Goal: Information Seeking & Learning: Learn about a topic

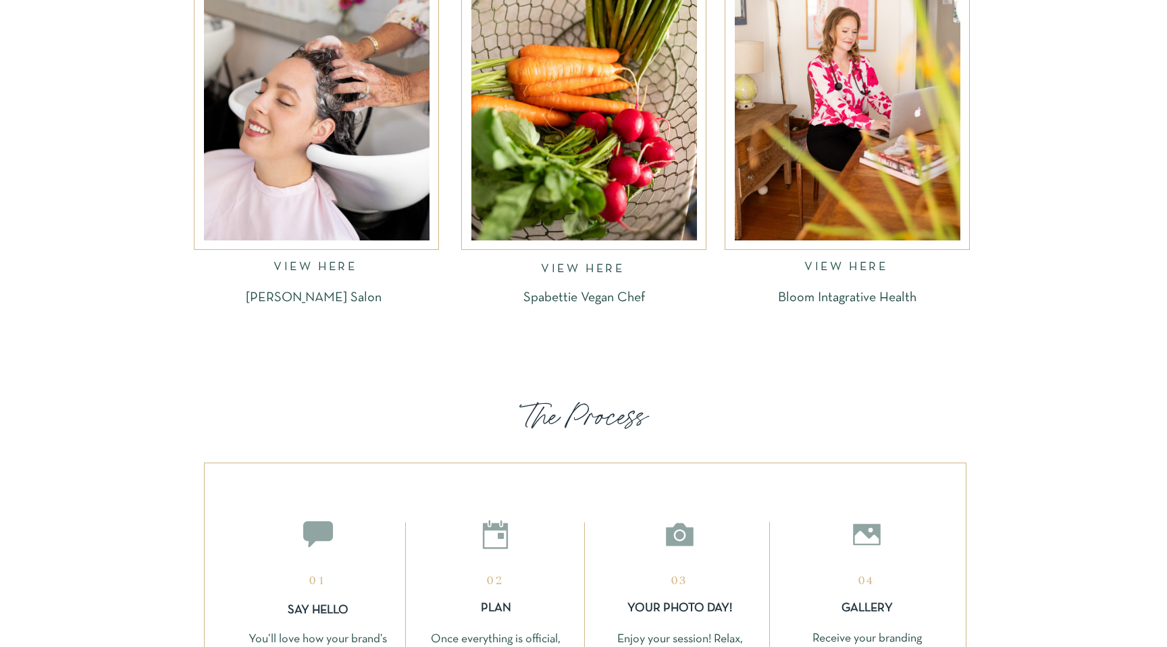
scroll to position [1942, 0]
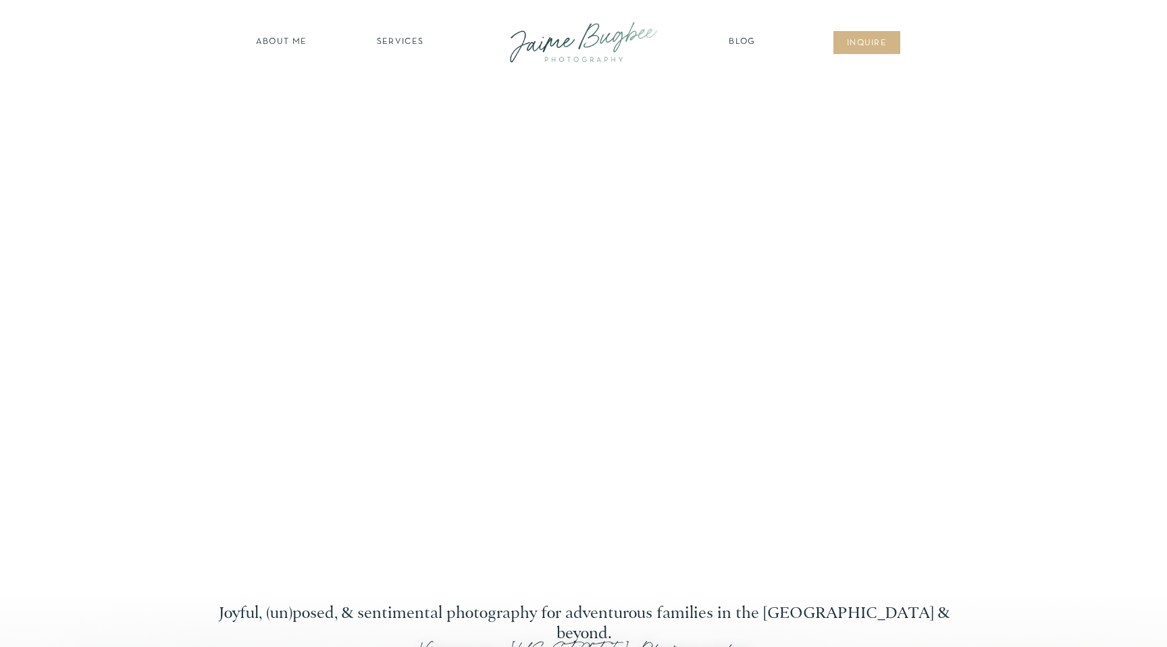
click at [403, 39] on nav "SERVICES" at bounding box center [400, 43] width 76 height 14
click at [399, 136] on nav "BUSINESSES" at bounding box center [400, 136] width 103 height 13
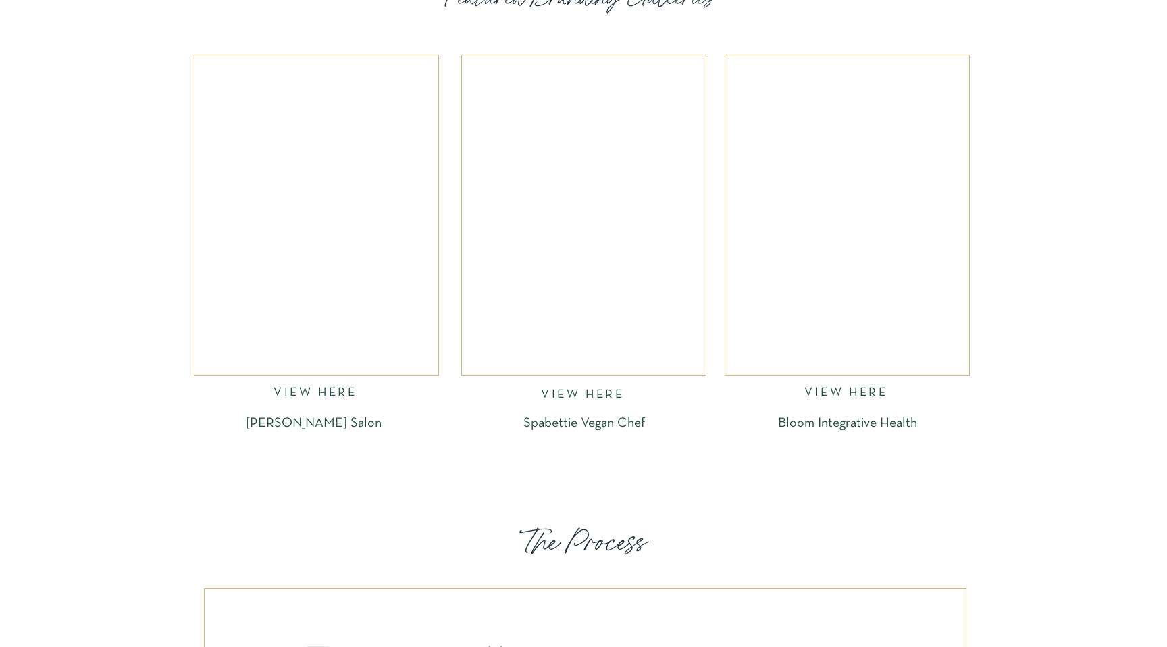
scroll to position [1852, 0]
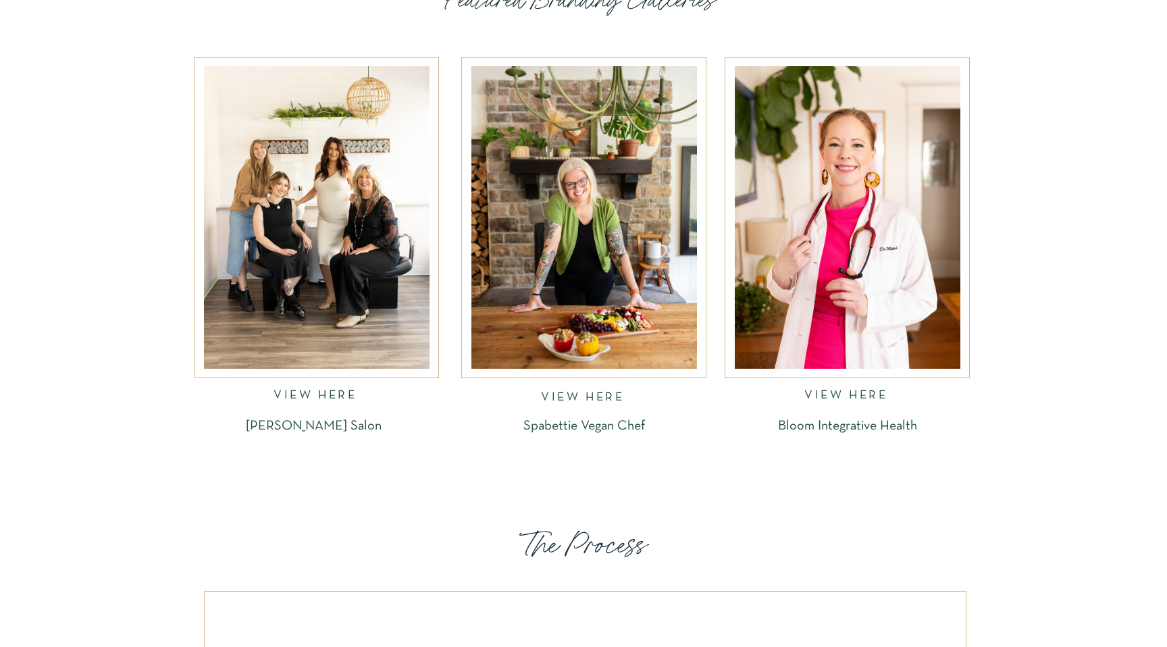
click at [300, 397] on nav "VIEW HERE" at bounding box center [317, 398] width 86 height 16
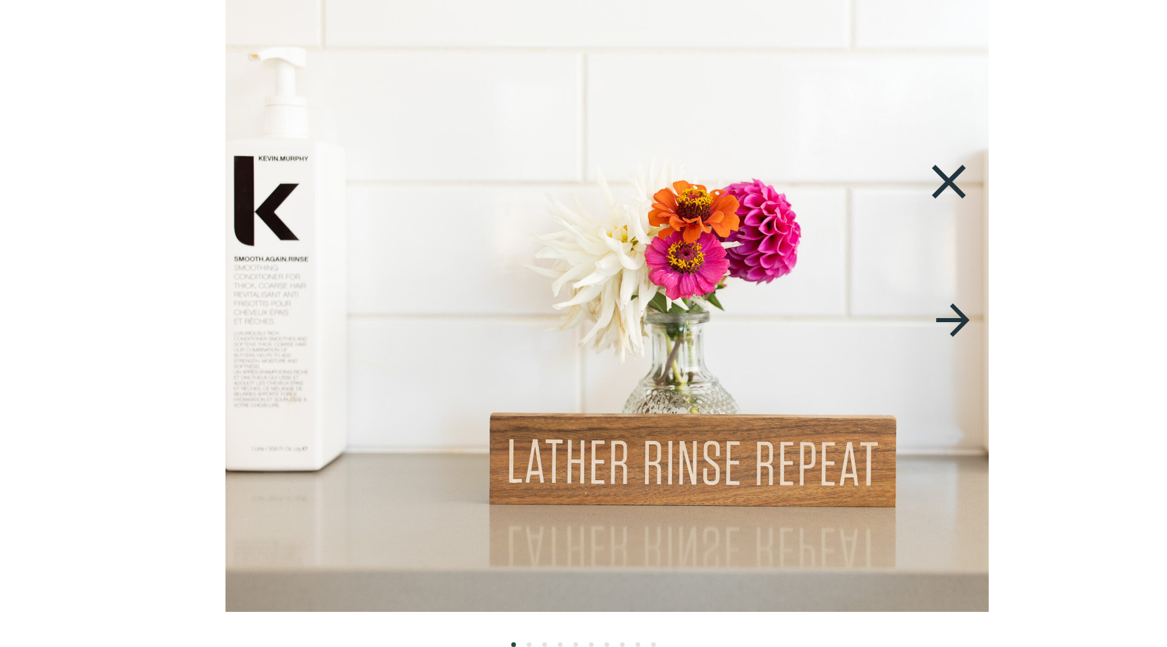
click at [752, 346] on img at bounding box center [685, 306] width 918 height 612
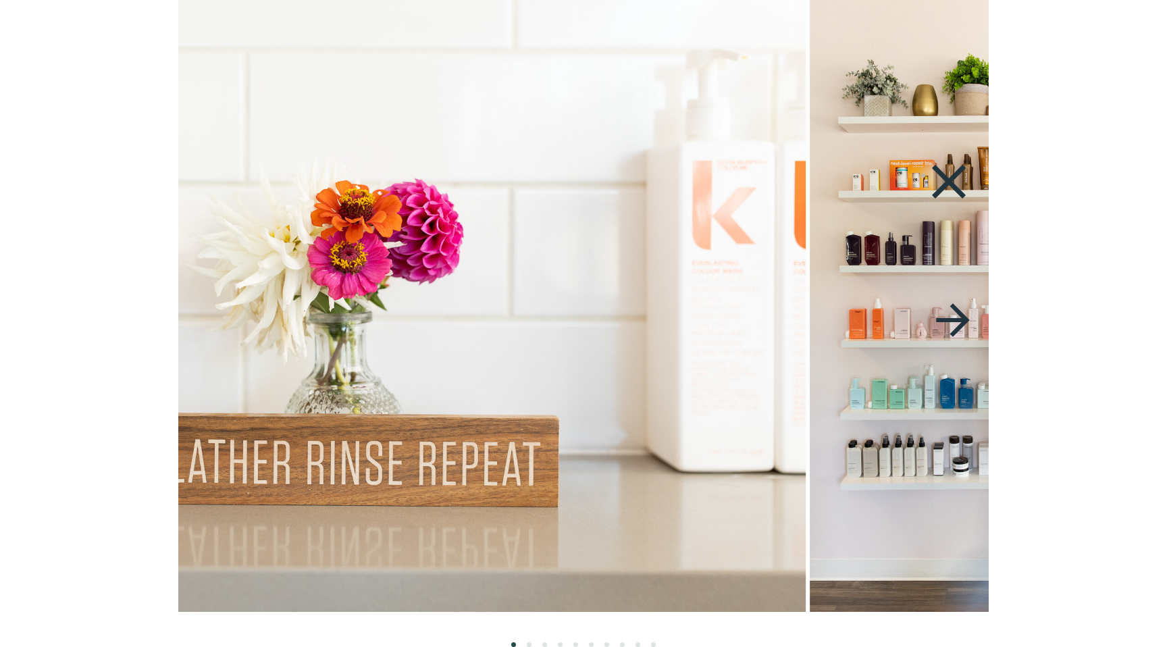
click at [517, 345] on img at bounding box center [347, 306] width 918 height 612
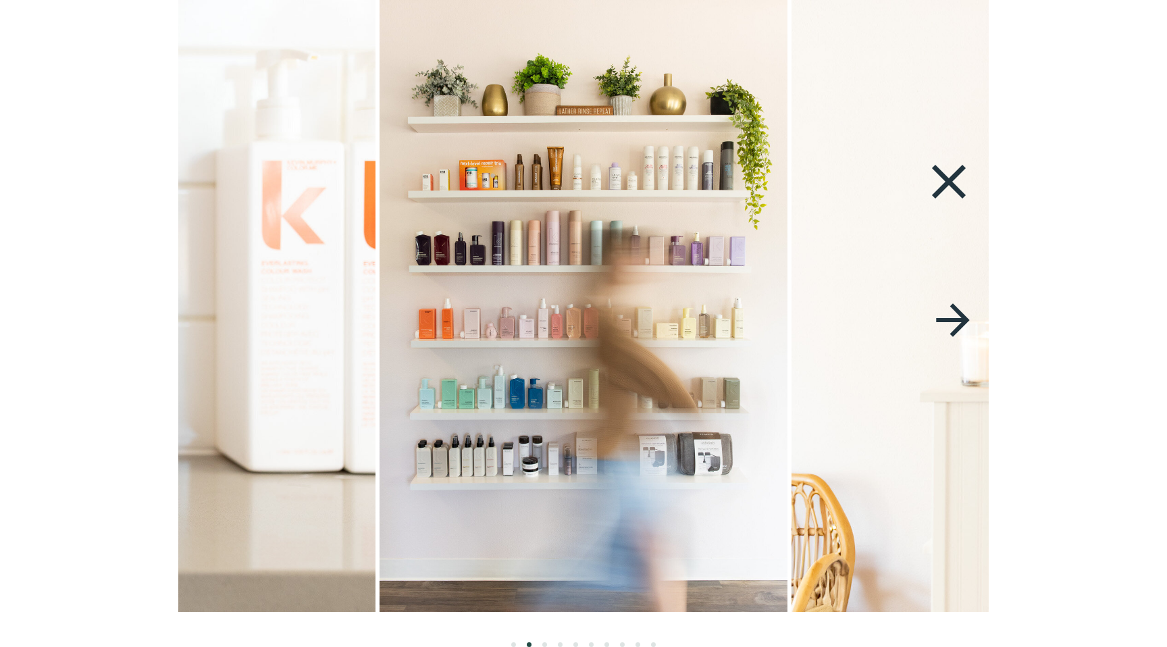
click at [631, 369] on img at bounding box center [584, 306] width 408 height 612
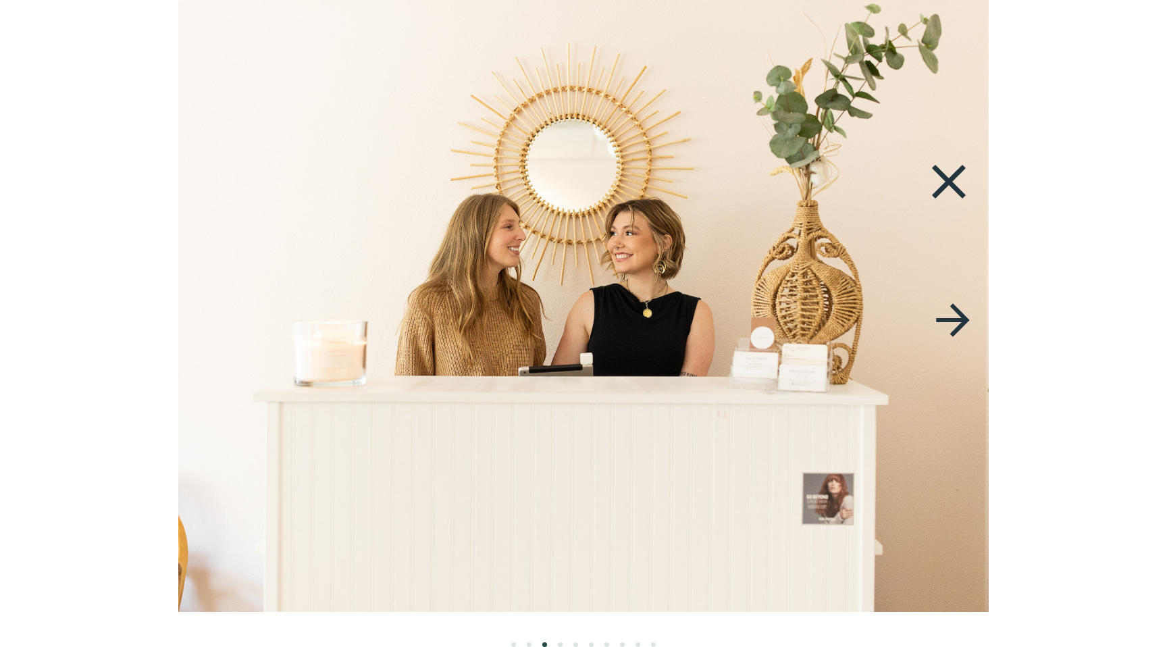
click at [477, 352] on img at bounding box center [583, 306] width 918 height 612
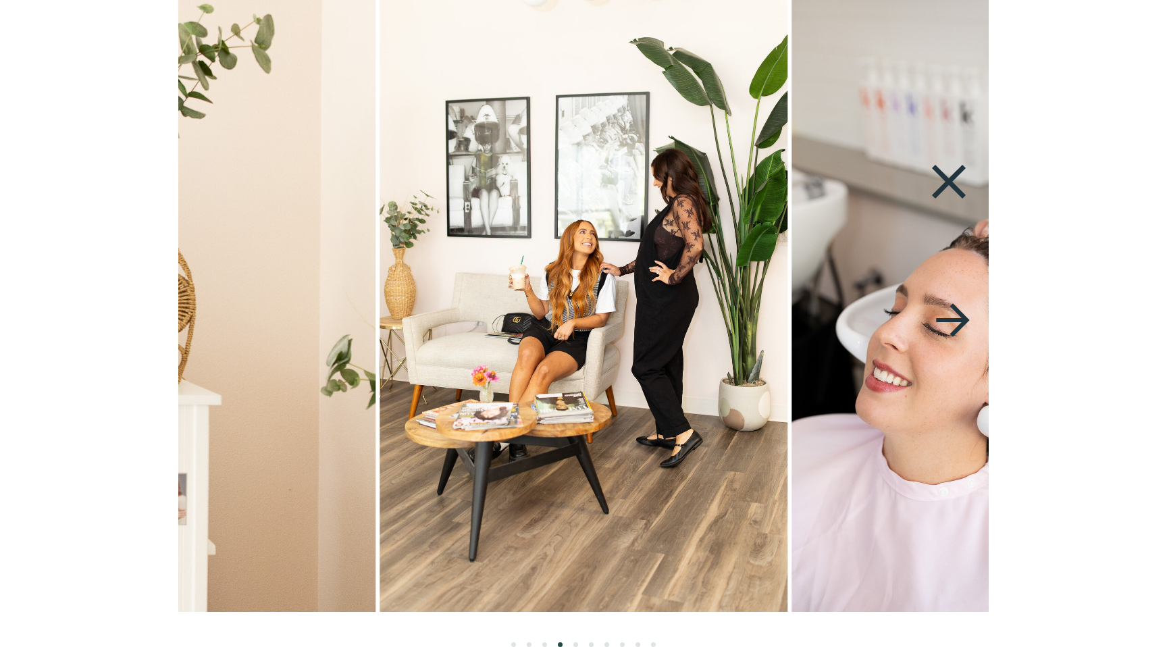
click at [380, 349] on img at bounding box center [584, 306] width 408 height 612
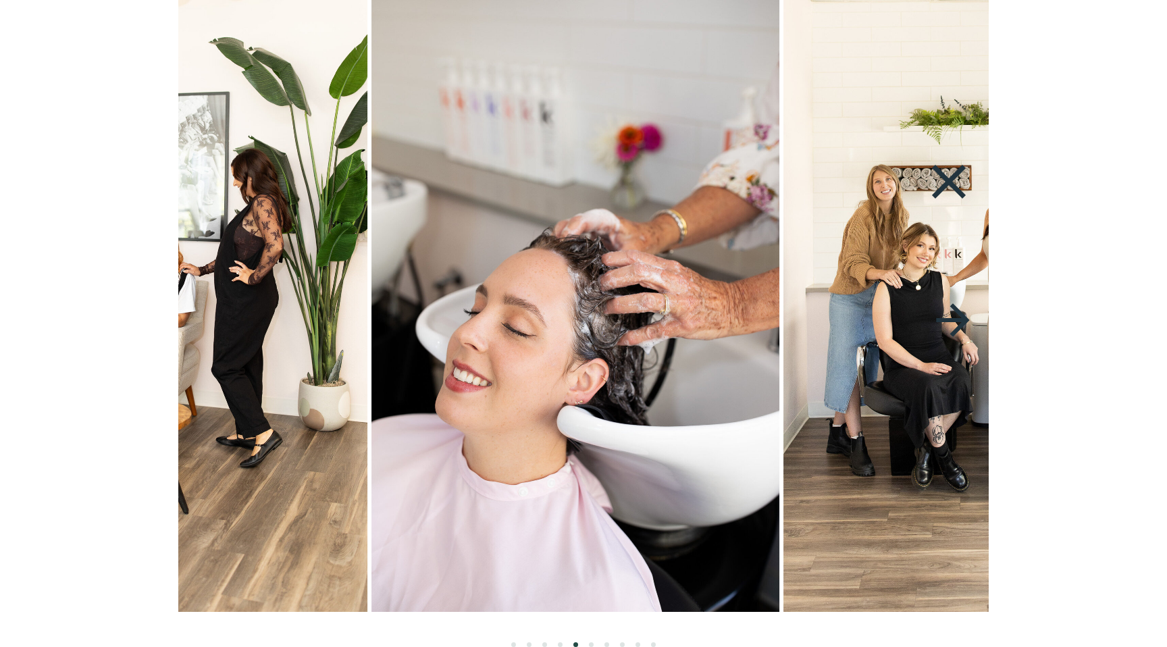
click at [490, 367] on img at bounding box center [576, 306] width 408 height 612
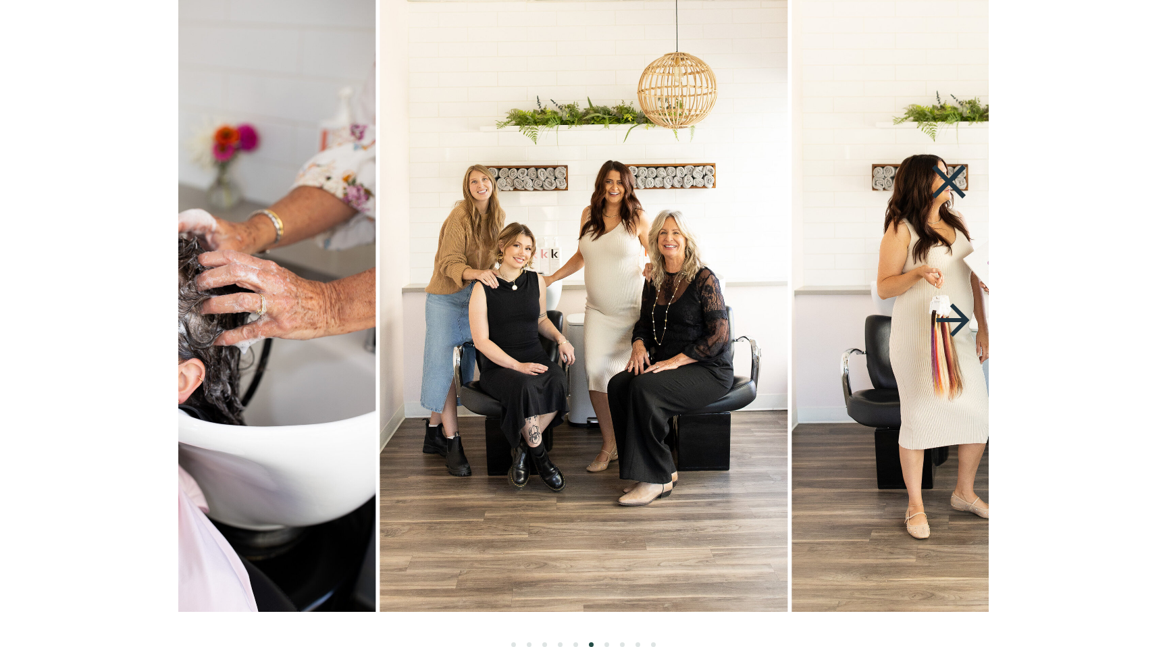
click at [683, 334] on img at bounding box center [584, 306] width 408 height 612
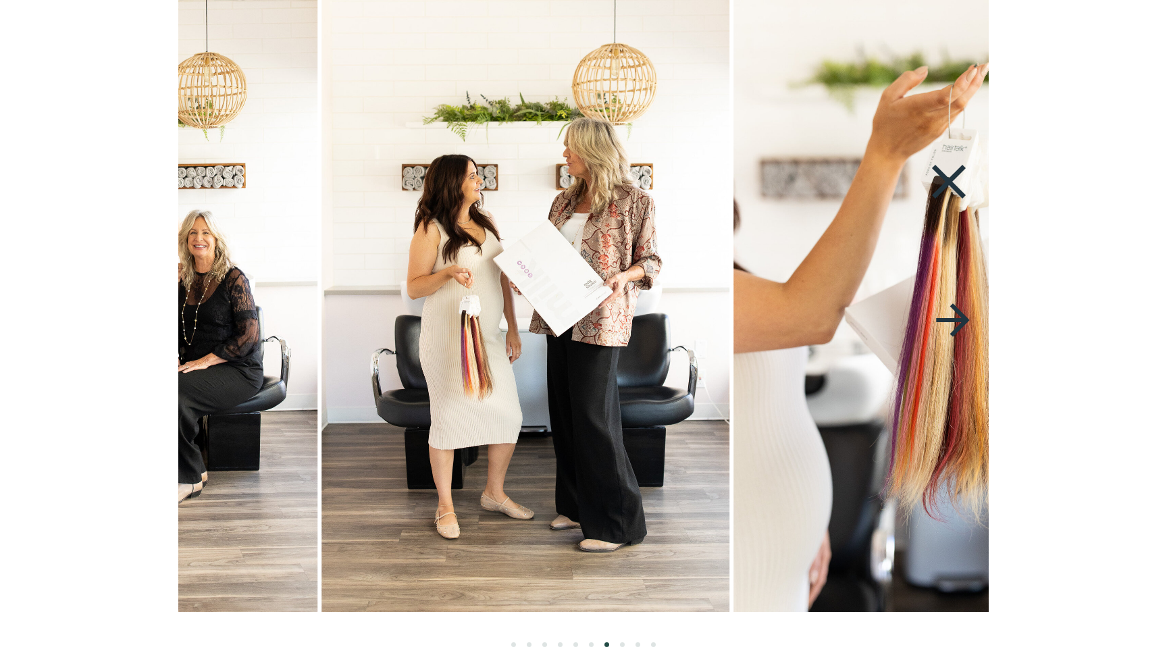
click at [543, 333] on img at bounding box center [526, 306] width 408 height 612
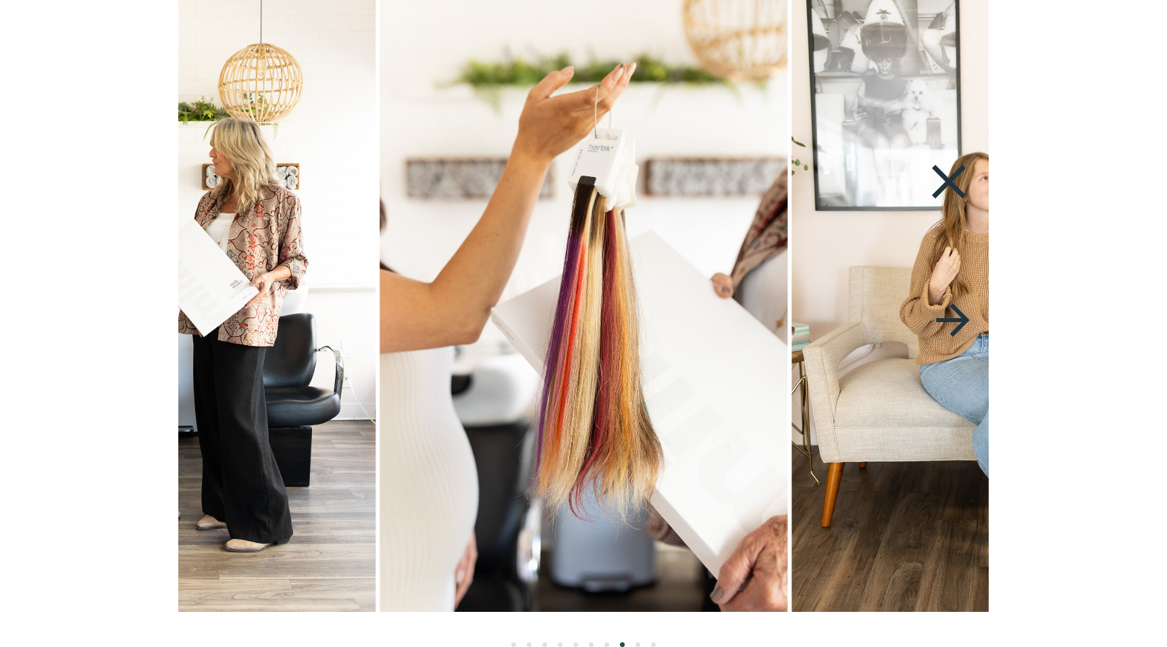
click at [510, 361] on img at bounding box center [584, 306] width 408 height 612
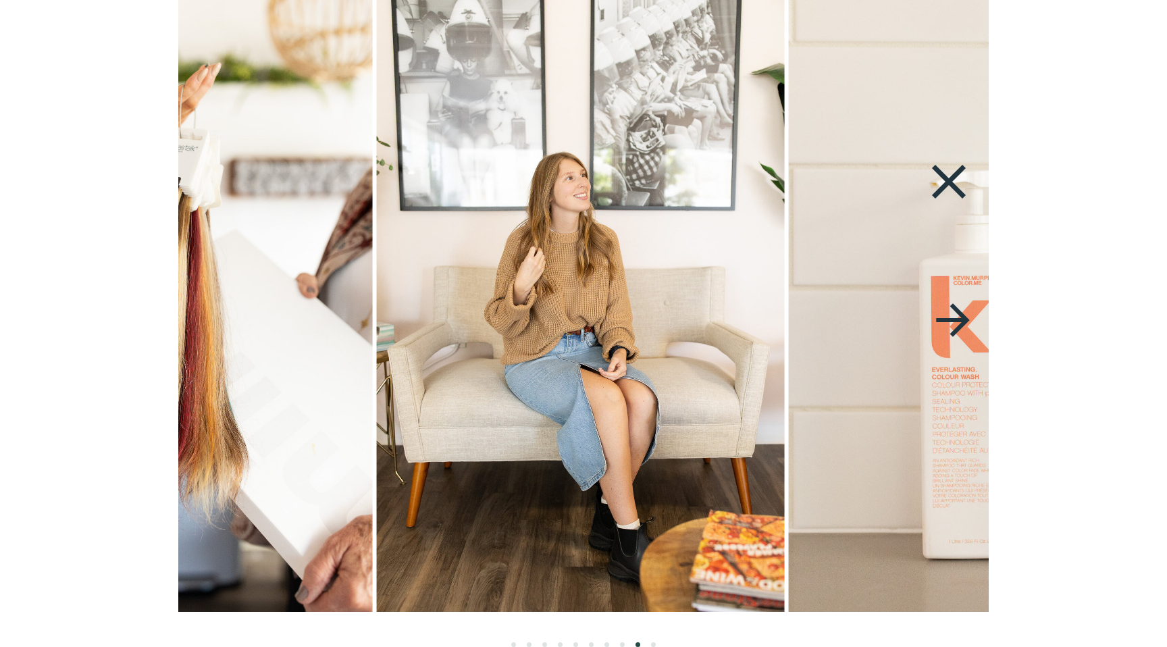
click at [499, 345] on img at bounding box center [580, 306] width 408 height 612
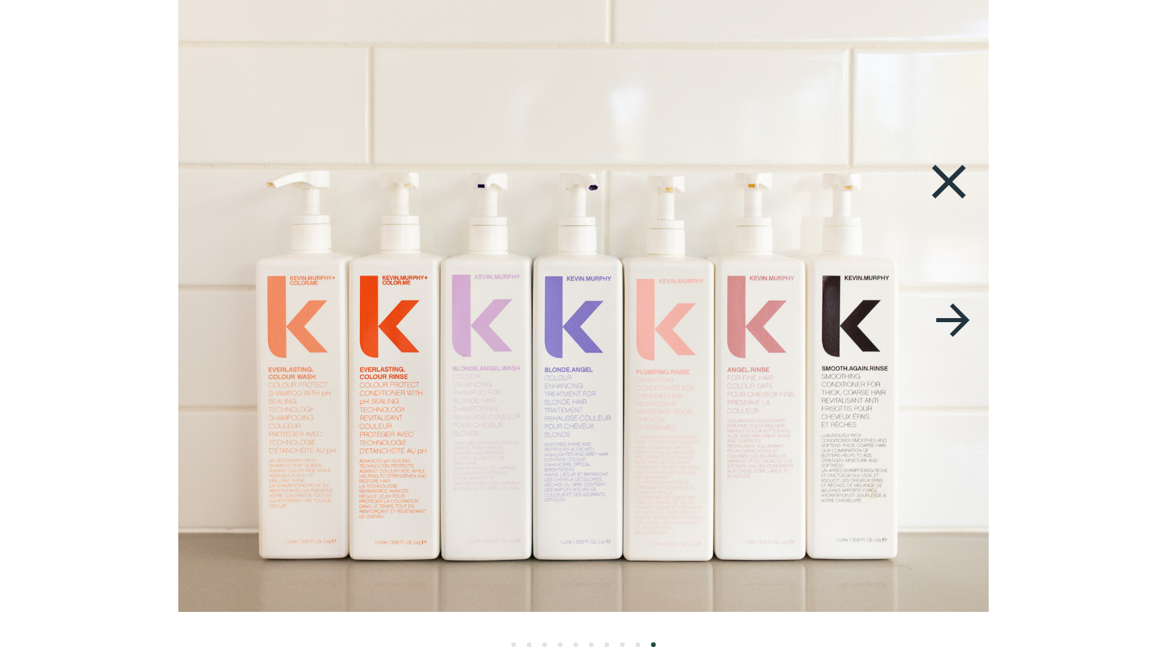
click at [540, 328] on img at bounding box center [584, 306] width 918 height 612
click at [945, 184] on icon at bounding box center [949, 182] width 34 height 34
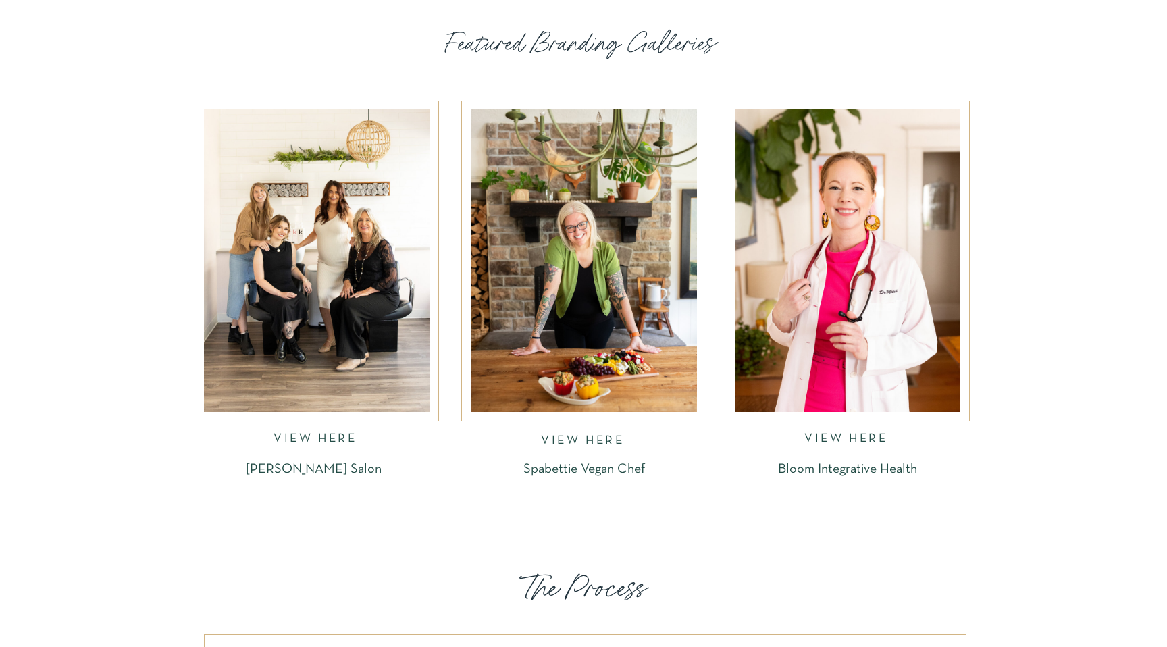
scroll to position [1808, 0]
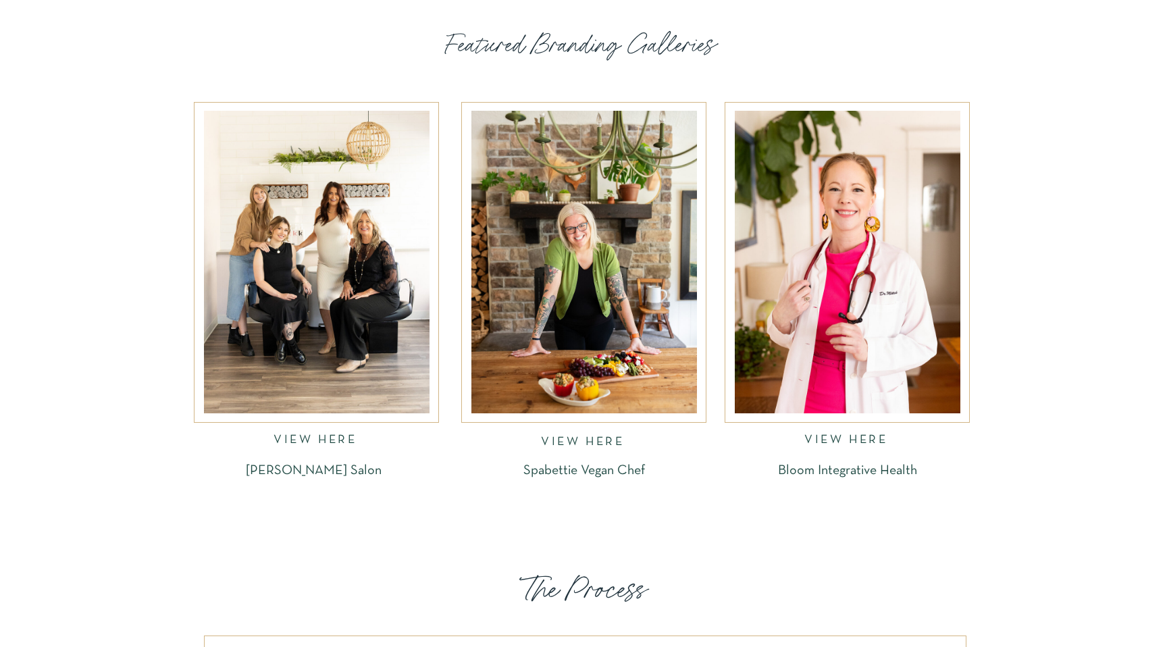
click at [879, 223] on div at bounding box center [848, 262] width 226 height 303
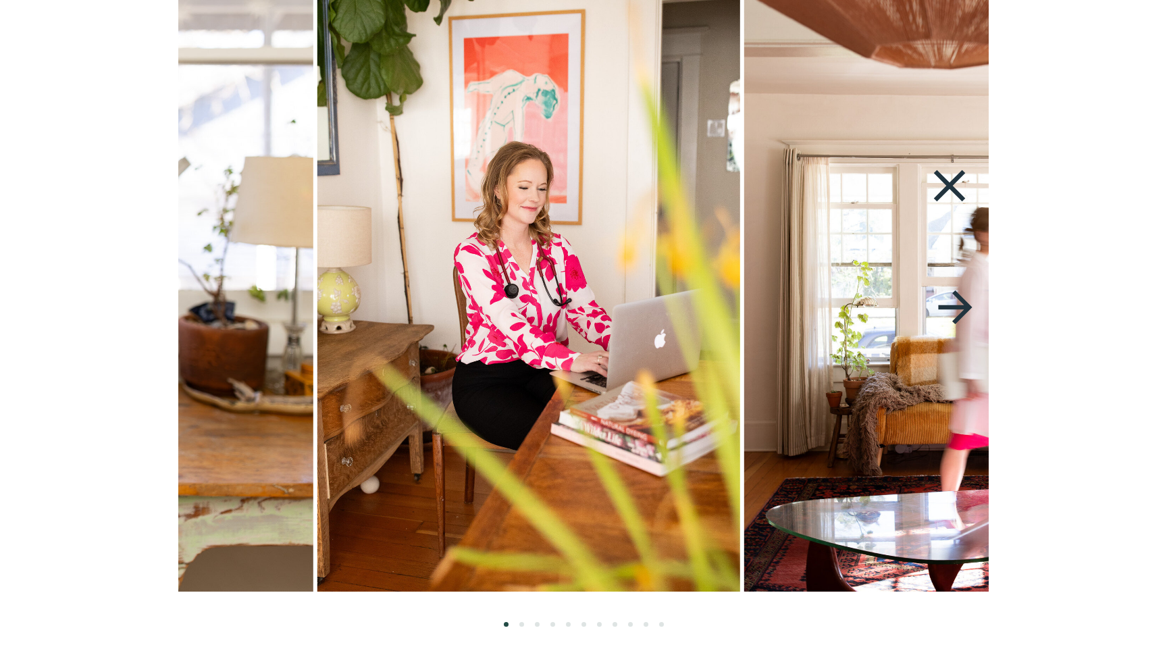
click at [744, 266] on img at bounding box center [955, 296] width 423 height 592
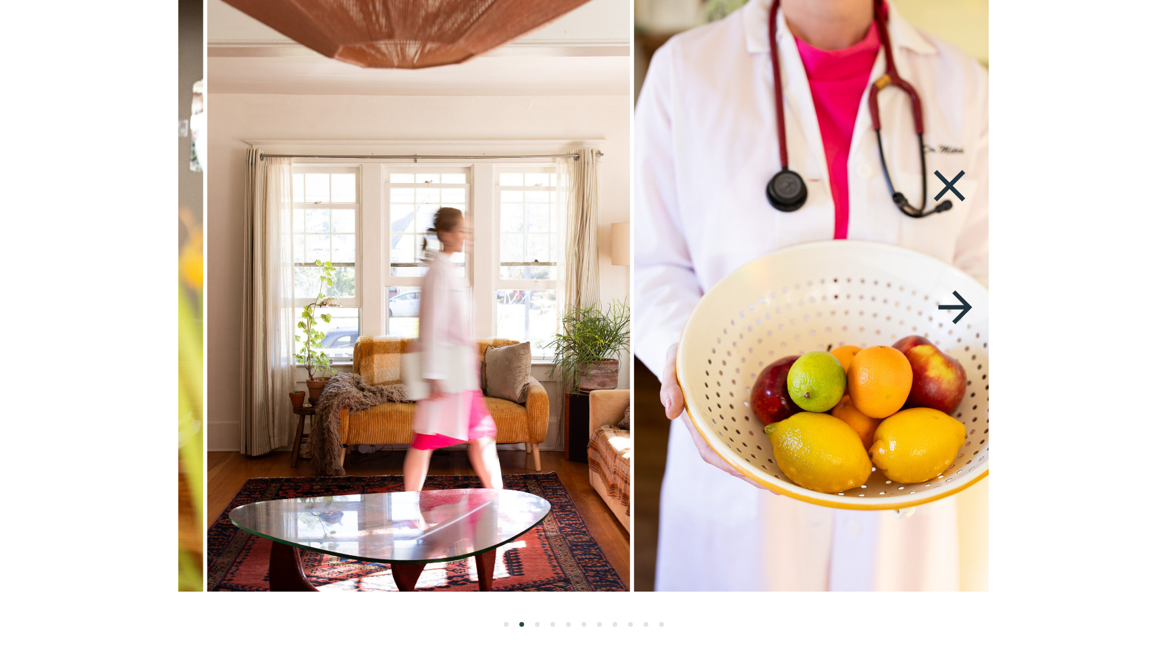
click at [501, 319] on img at bounding box center [418, 296] width 423 height 592
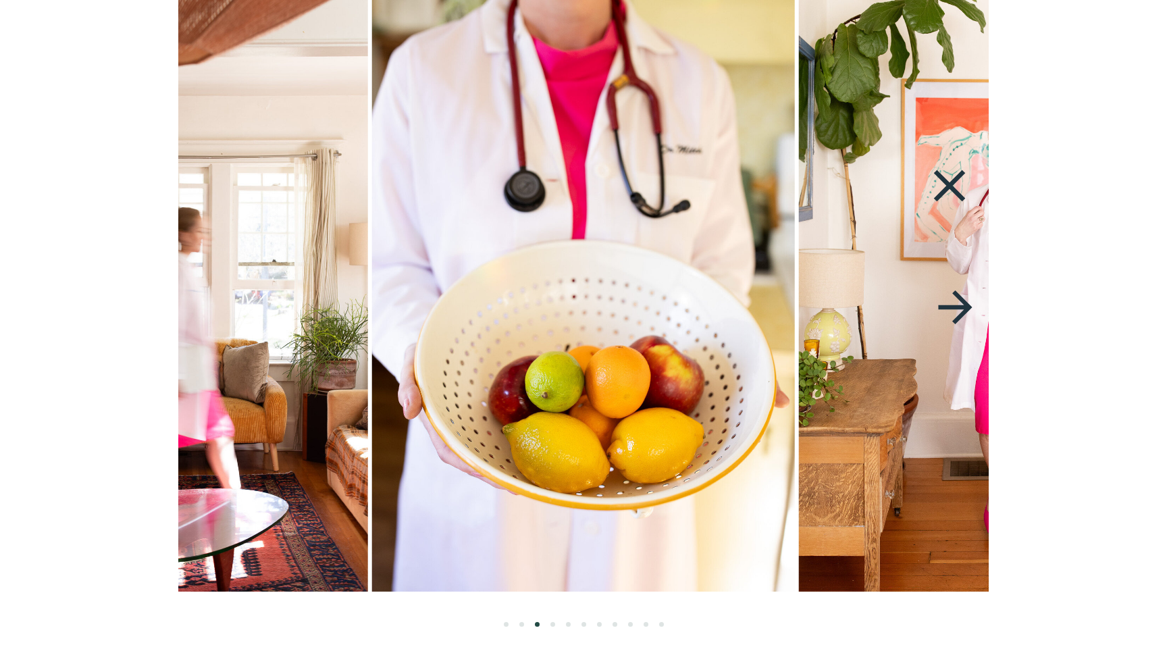
click at [550, 363] on img at bounding box center [583, 296] width 423 height 592
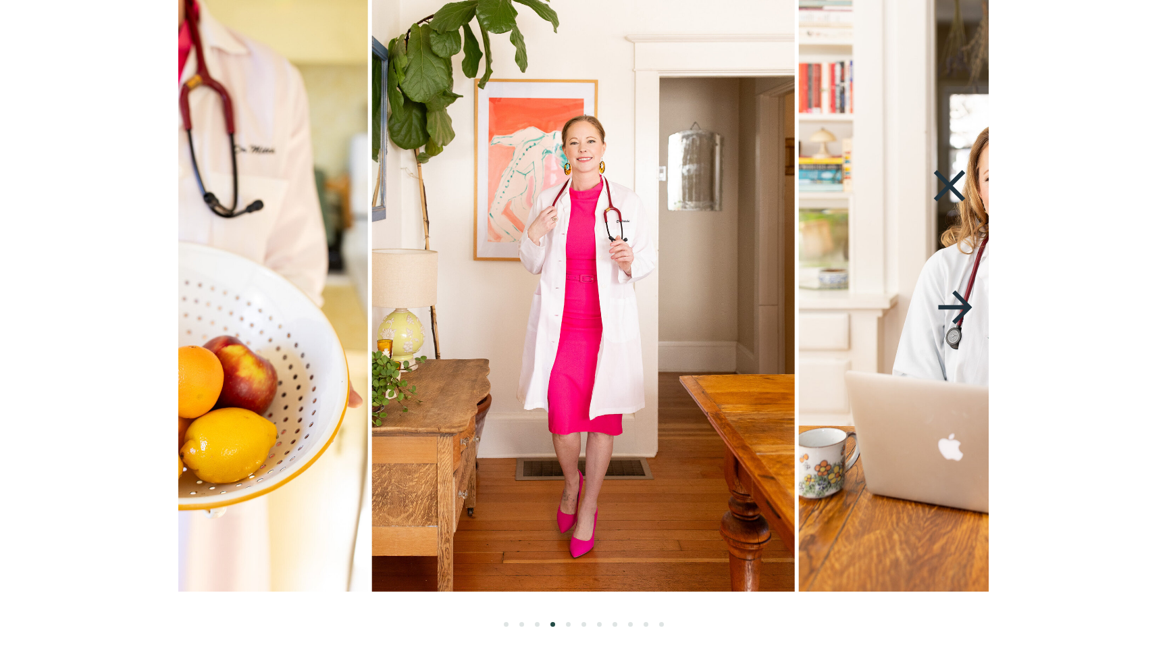
click at [488, 340] on img at bounding box center [583, 296] width 423 height 592
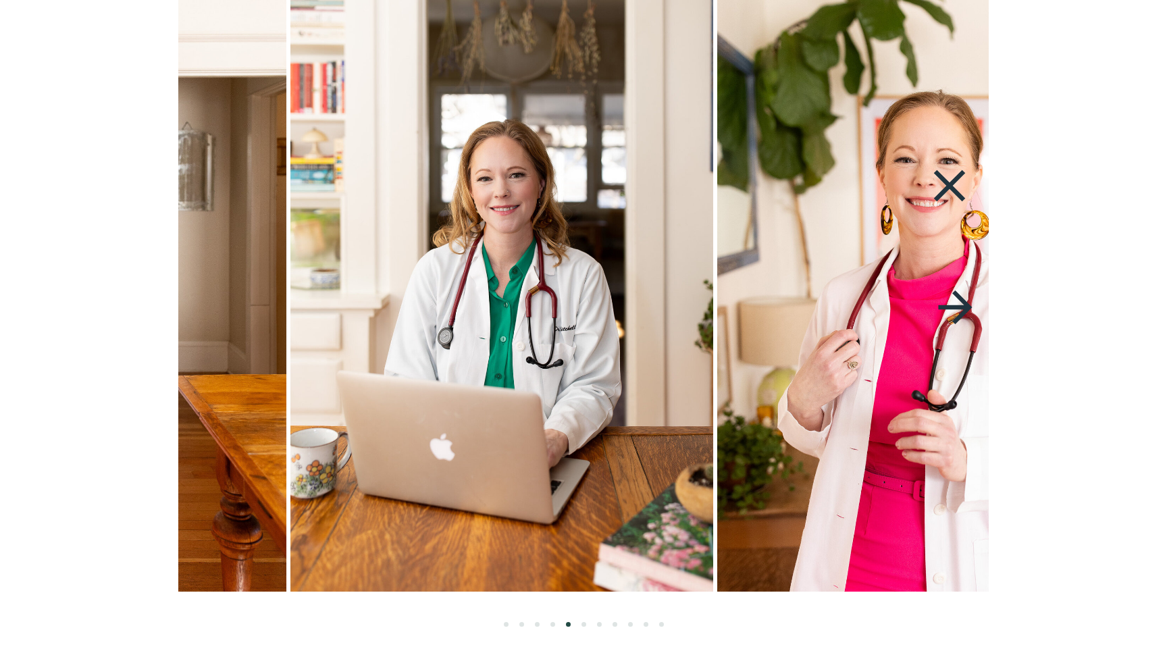
click at [320, 352] on img at bounding box center [501, 296] width 423 height 592
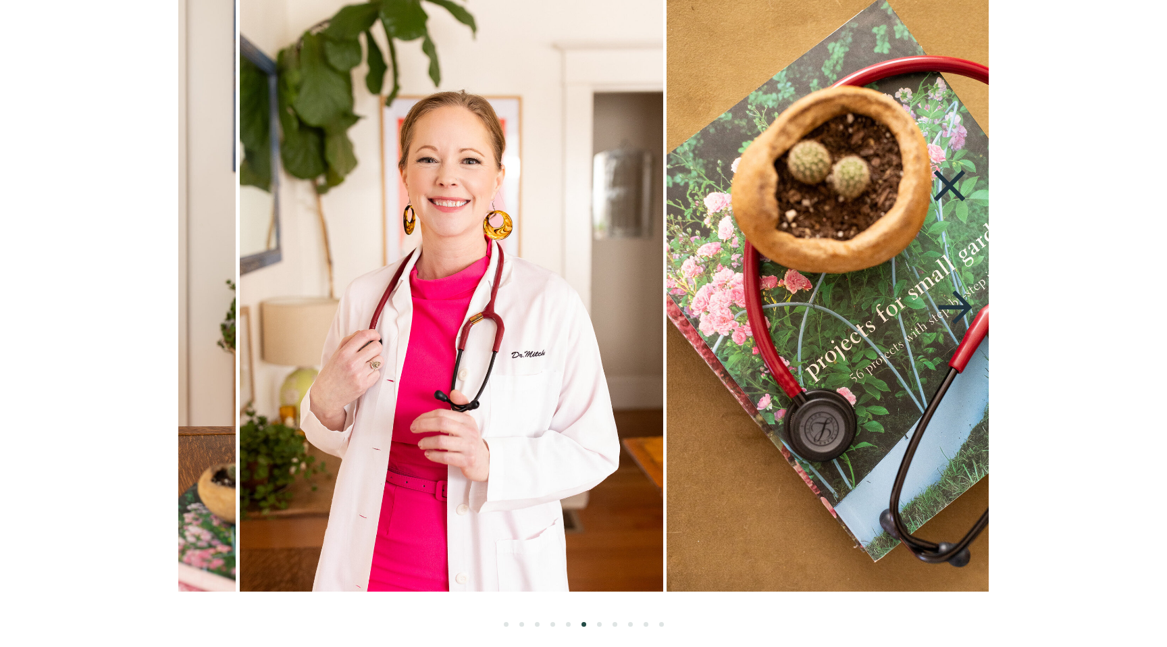
click at [379, 292] on img at bounding box center [451, 296] width 423 height 592
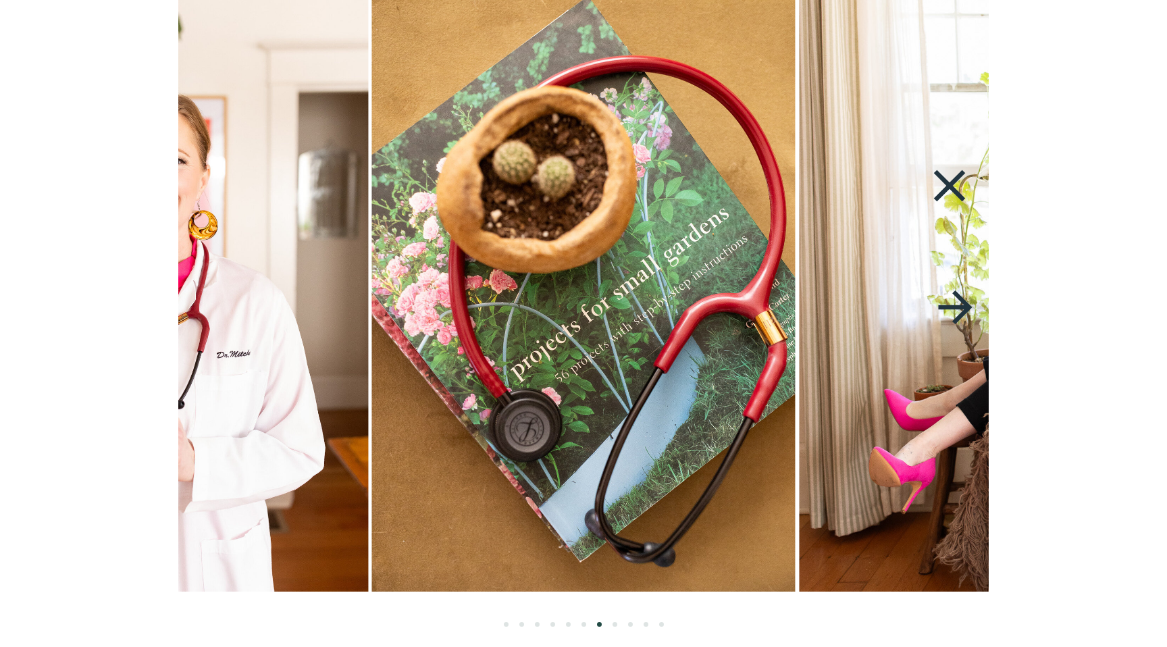
click at [372, 270] on img at bounding box center [583, 296] width 423 height 592
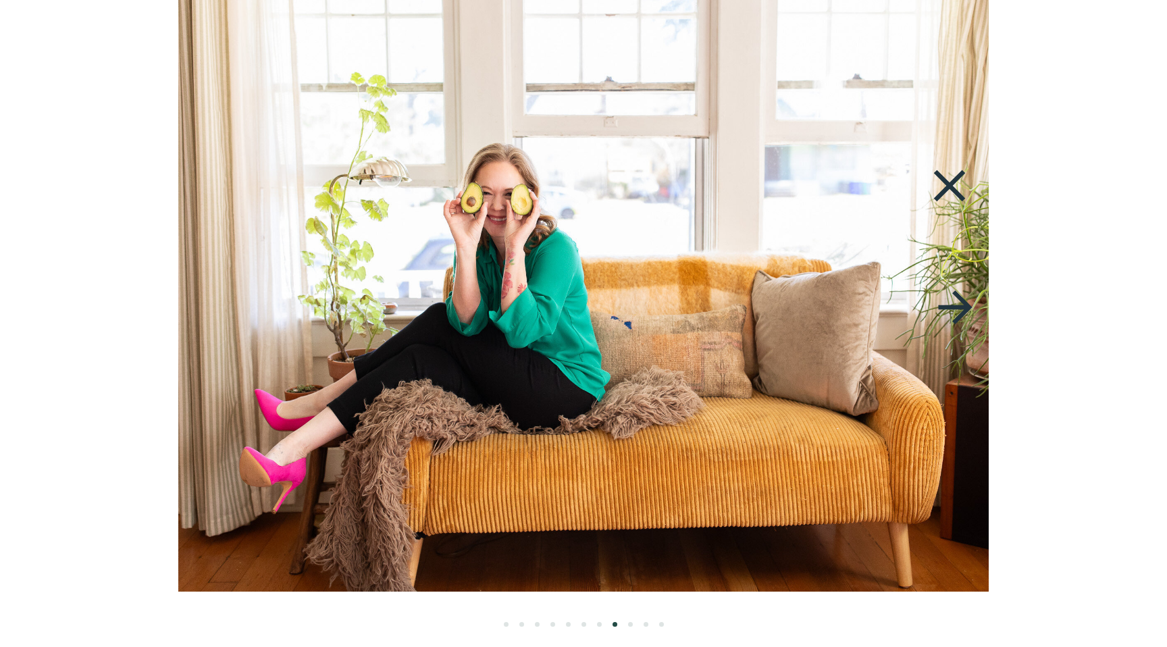
click at [424, 257] on img at bounding box center [584, 296] width 828 height 592
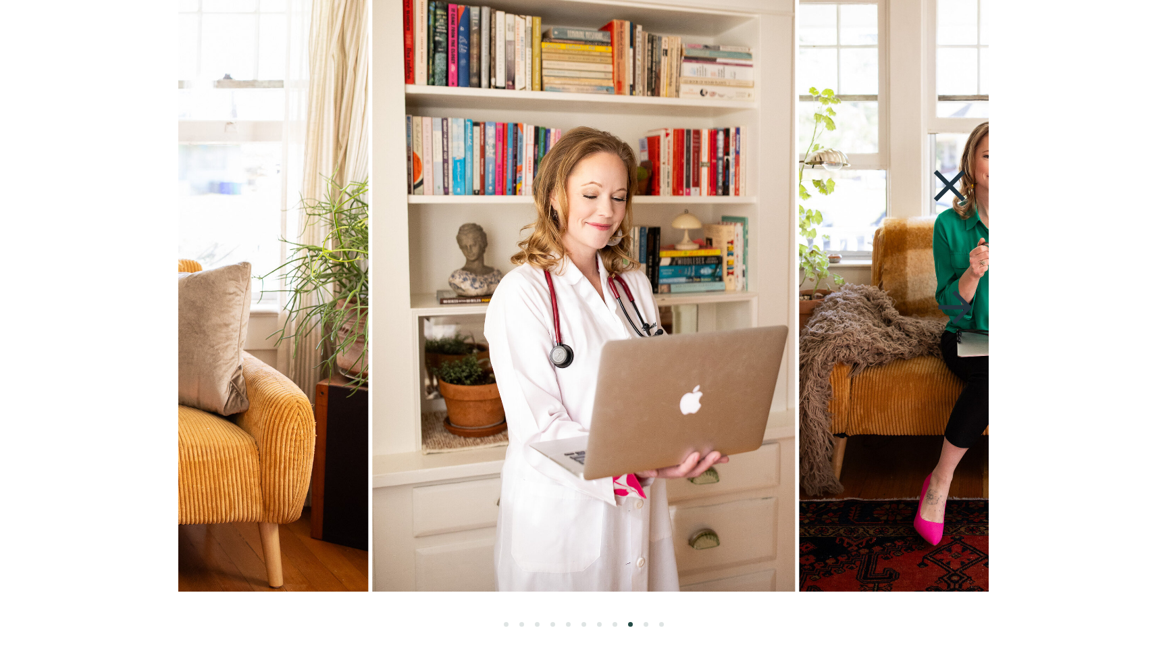
click at [570, 226] on img at bounding box center [583, 296] width 423 height 592
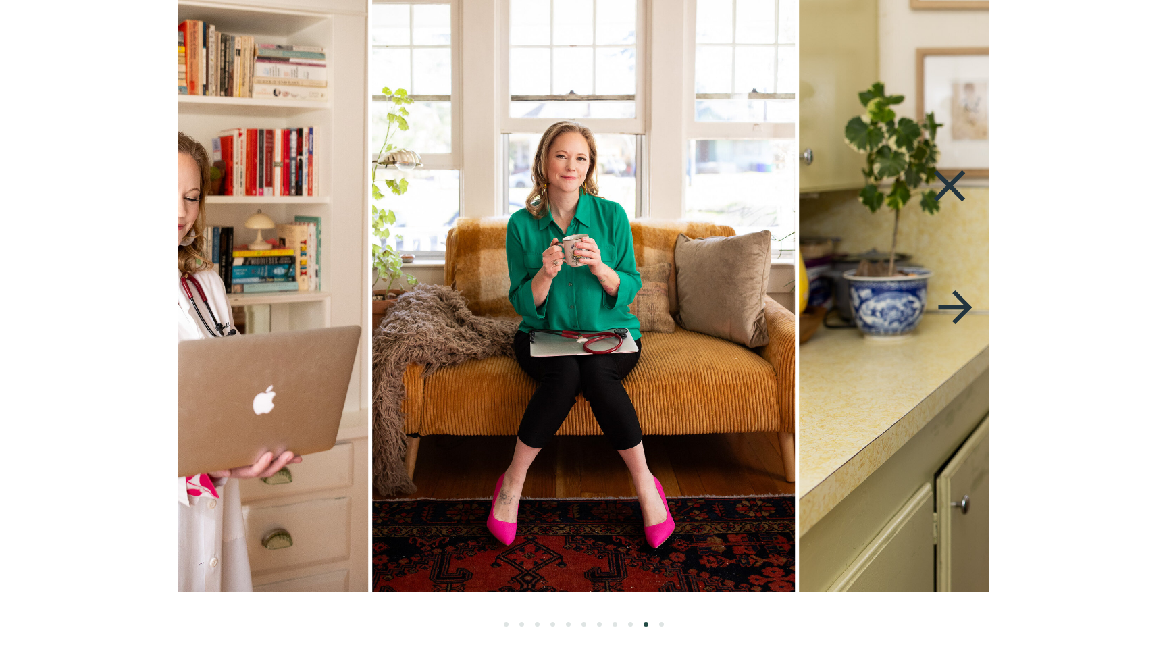
click at [945, 185] on icon at bounding box center [950, 186] width 62 height 54
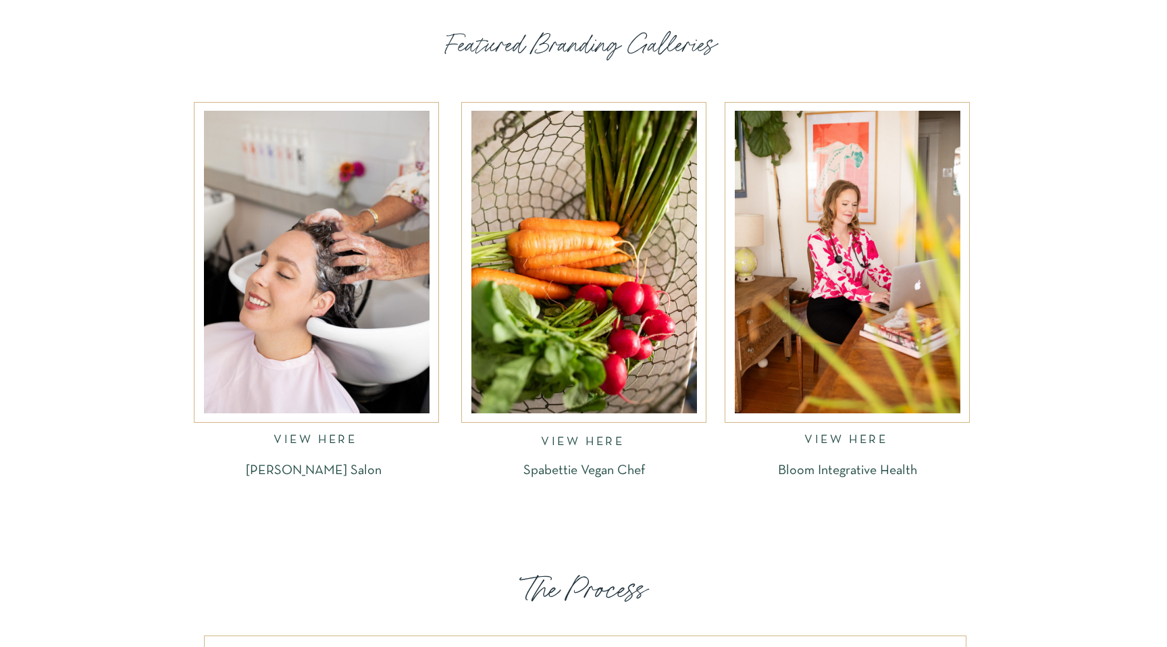
click at [261, 276] on div at bounding box center [317, 262] width 226 height 303
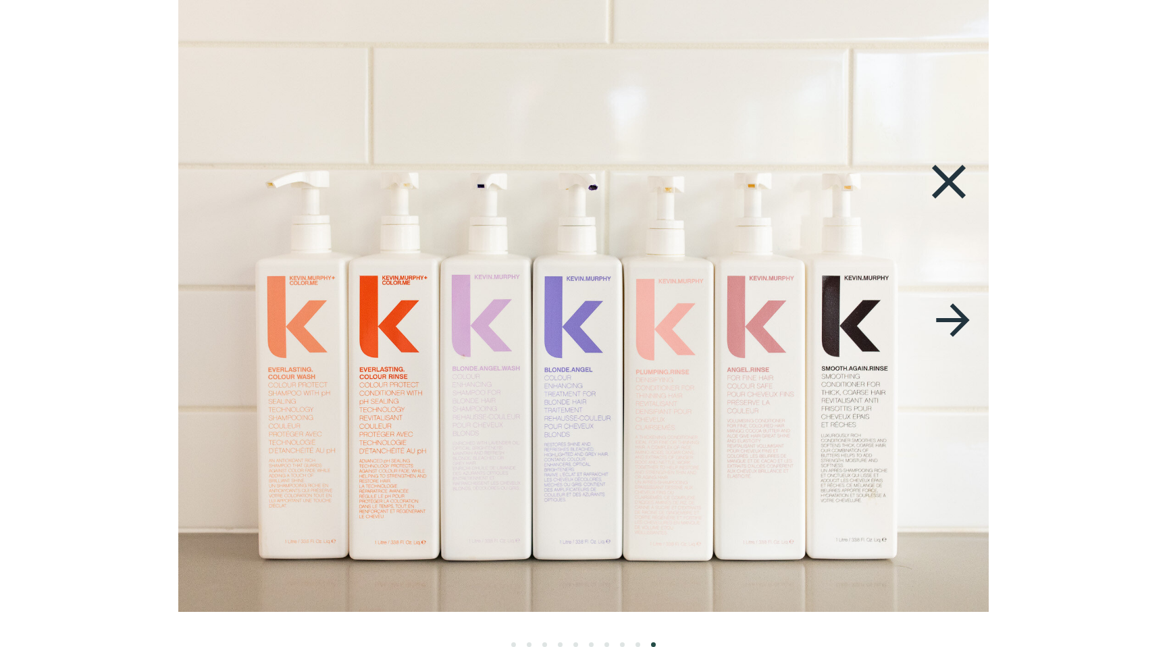
click at [952, 178] on icon at bounding box center [949, 182] width 34 height 34
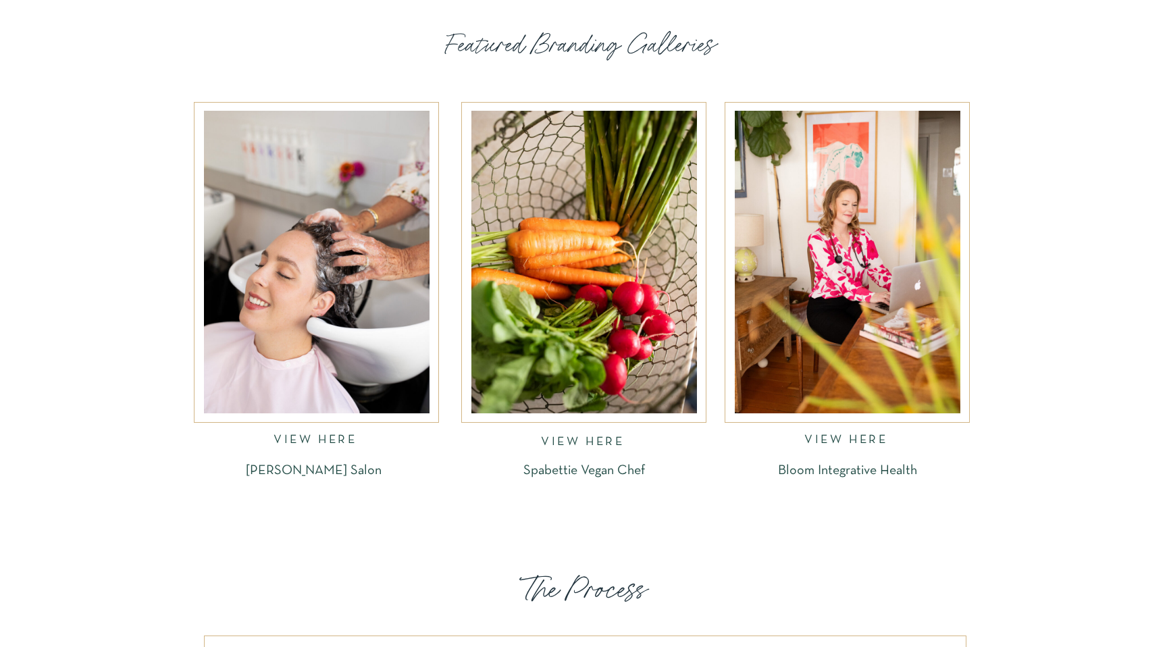
click at [581, 224] on div at bounding box center [584, 262] width 226 height 303
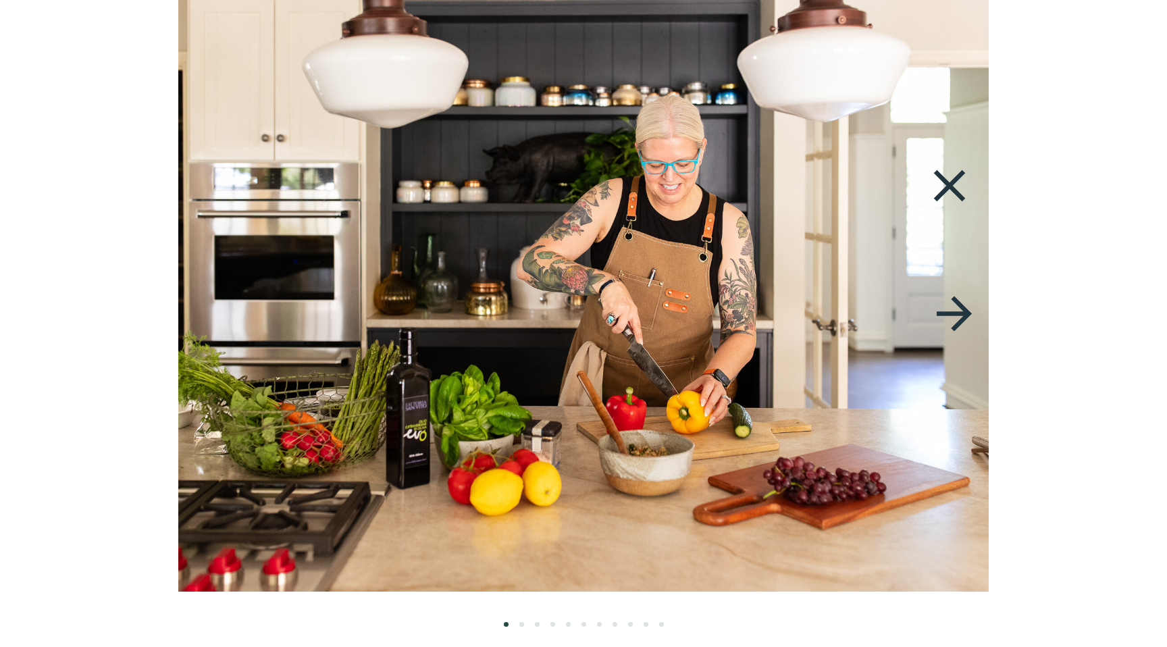
click at [556, 280] on img at bounding box center [584, 296] width 888 height 592
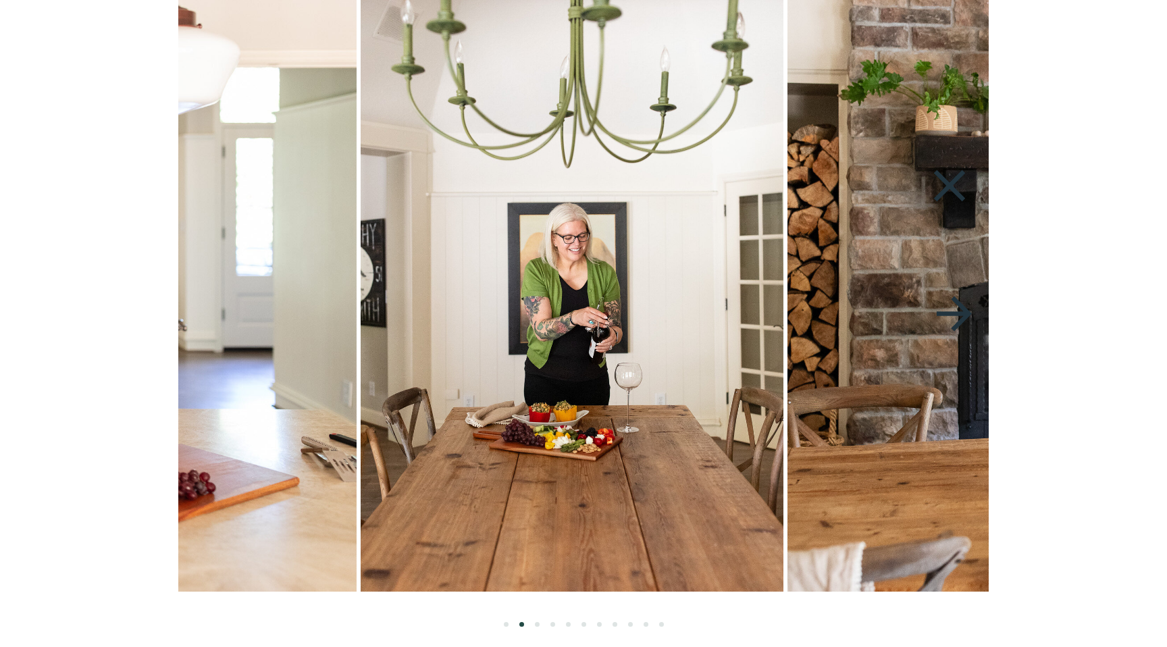
click at [628, 300] on img at bounding box center [572, 296] width 423 height 592
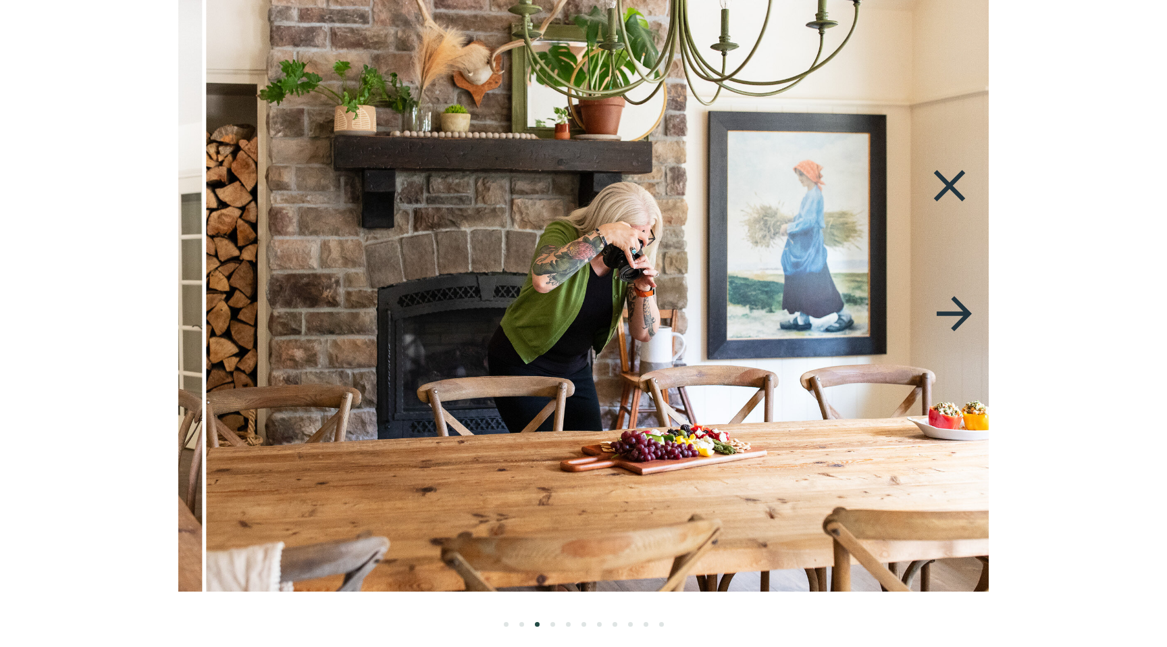
click at [846, 289] on img at bounding box center [621, 296] width 828 height 592
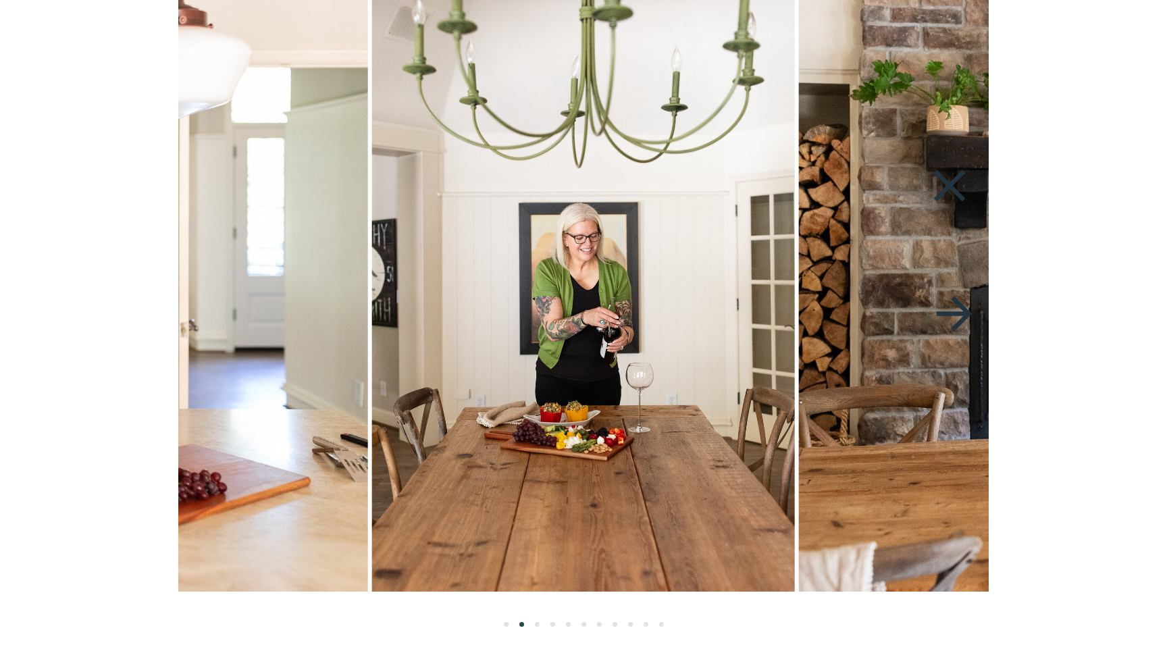
click at [795, 265] on img at bounding box center [583, 296] width 423 height 592
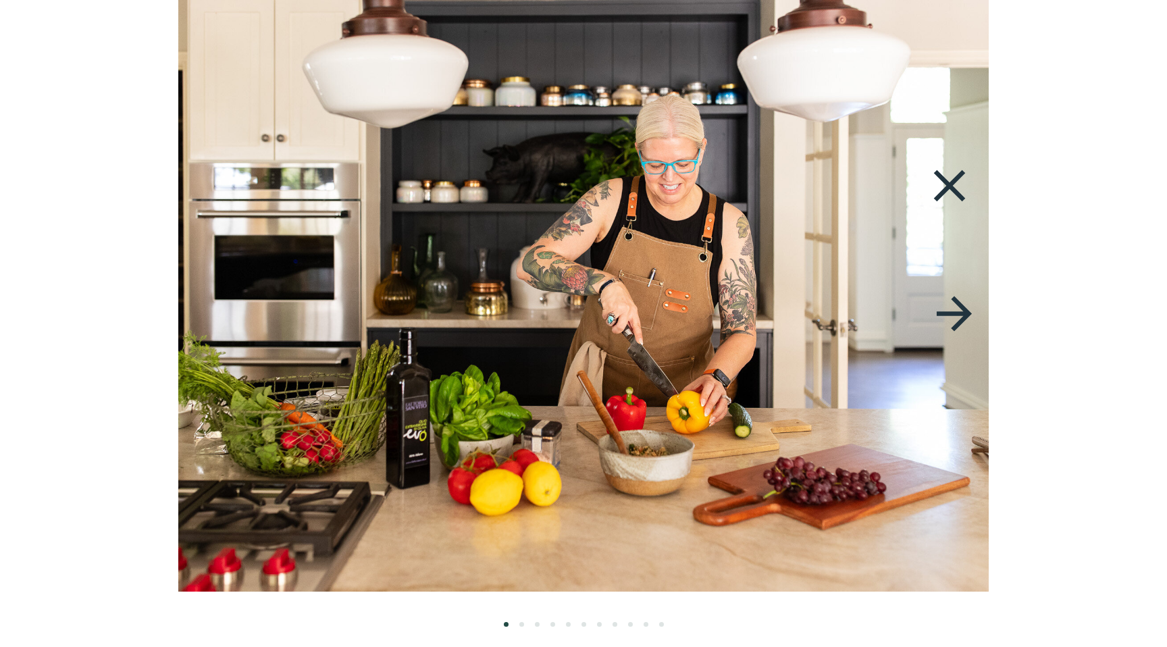
click at [945, 197] on icon at bounding box center [950, 186] width 62 height 54
